Goal: Task Accomplishment & Management: Manage account settings

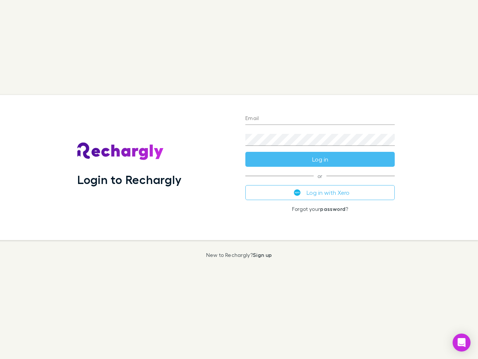
click at [239, 179] on div "Login to Rechargly" at bounding box center [155, 167] width 168 height 145
click at [320, 119] on input "Email" at bounding box center [319, 119] width 149 height 12
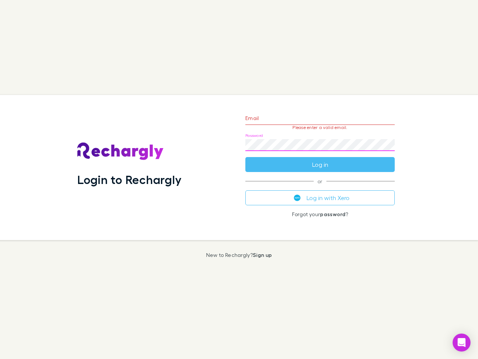
click at [320, 159] on form "Email Please enter a valid email. Password Log in" at bounding box center [319, 139] width 149 height 65
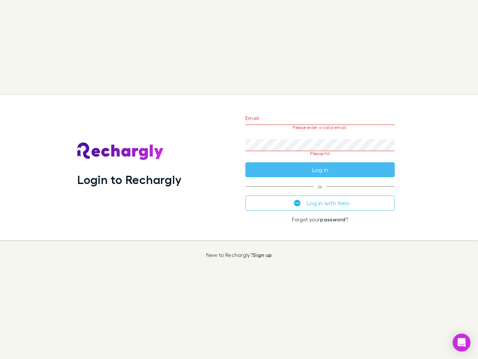
click at [320, 192] on div "Email Please enter a valid email. Password Please fill Log in or Log in with Xe…" at bounding box center [319, 167] width 161 height 145
click at [462, 342] on icon "Open Intercom Messenger" at bounding box center [462, 342] width 8 height 9
